Goal: Browse casually

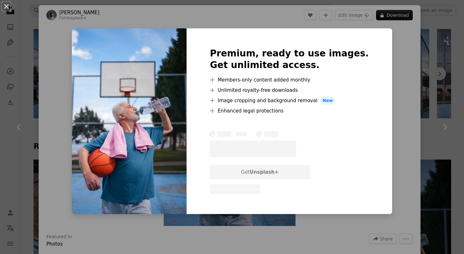
scroll to position [0, 134]
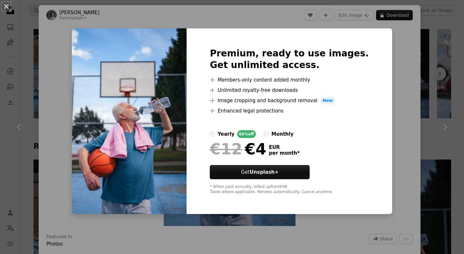
click at [445, 132] on div "An X shape Premium, ready to use images. Get unlimited access. A plus sign Memb…" at bounding box center [232, 127] width 464 height 254
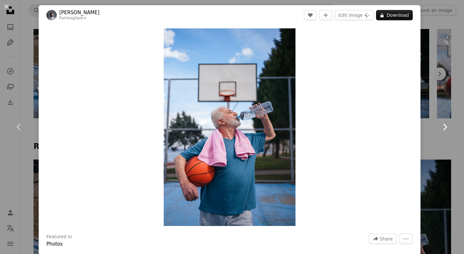
click at [442, 139] on link "Chevron right" at bounding box center [444, 127] width 39 height 62
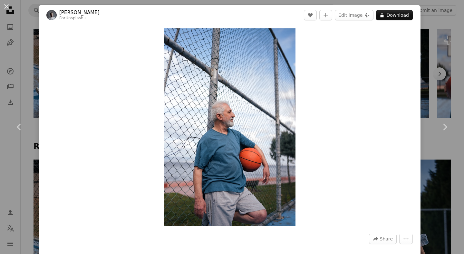
click at [449, 33] on div "An X shape Chevron left Chevron right Yunus Tuğ For Unsplash+ A heart A plus si…" at bounding box center [232, 127] width 464 height 254
